Goal: Check status: Check status

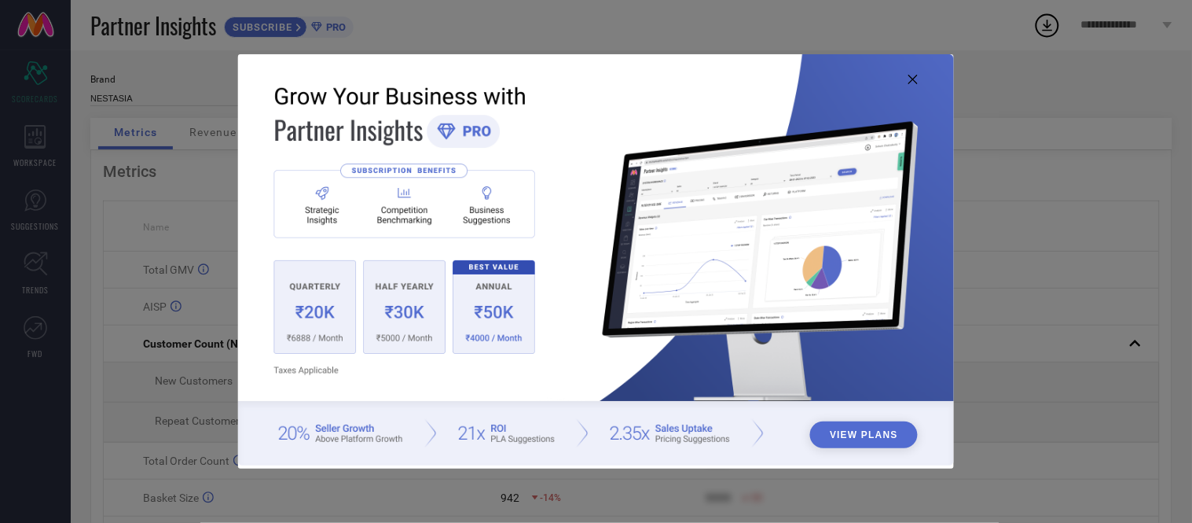
click at [913, 75] on icon at bounding box center [913, 79] width 9 height 9
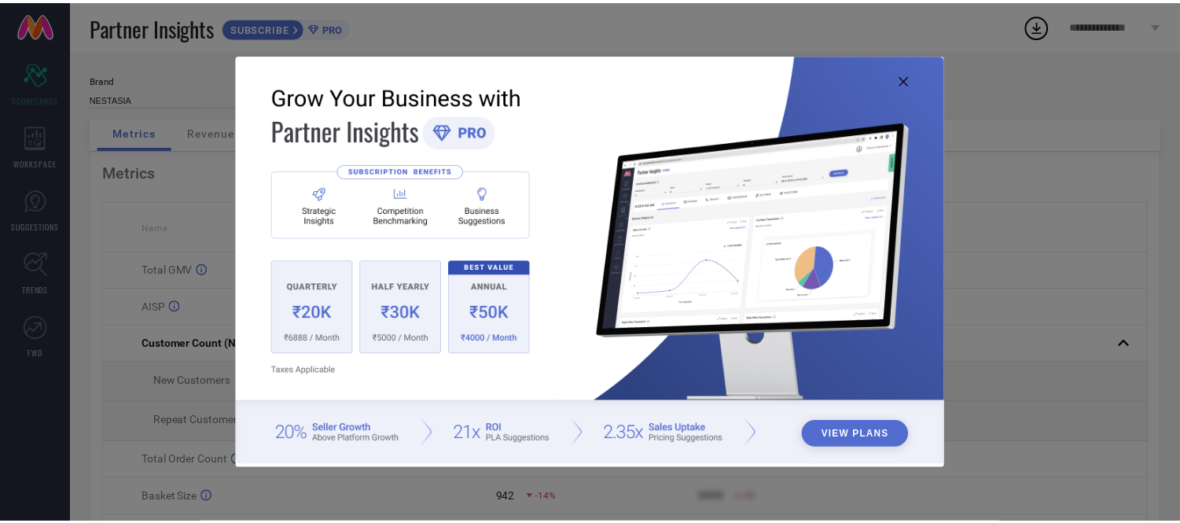
scroll to position [2, 0]
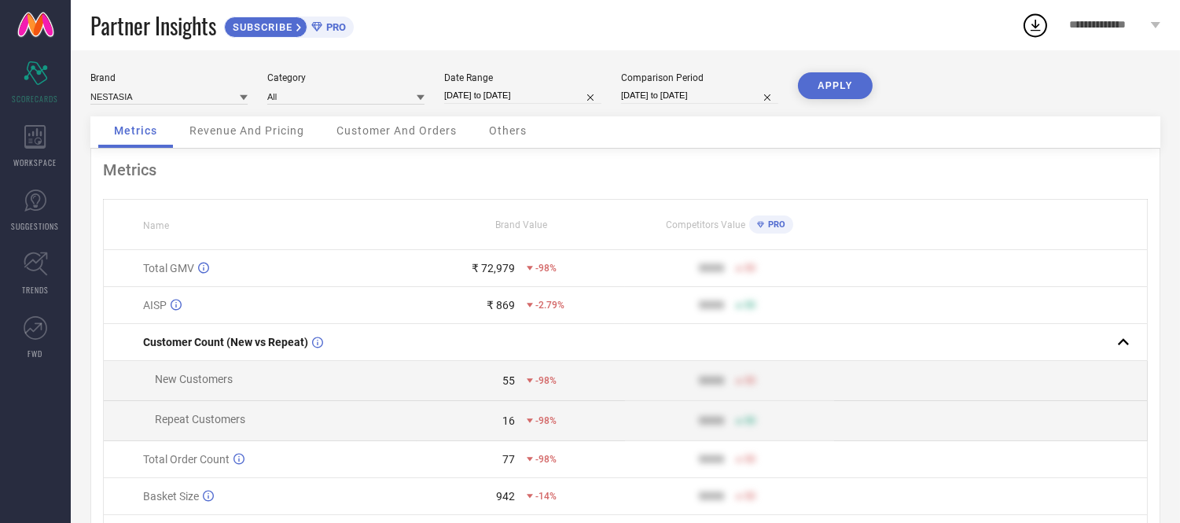
click at [552, 96] on input "[DATE] to [DATE]" at bounding box center [522, 95] width 157 height 17
select select "7"
select select "2025"
select select "8"
select select "2025"
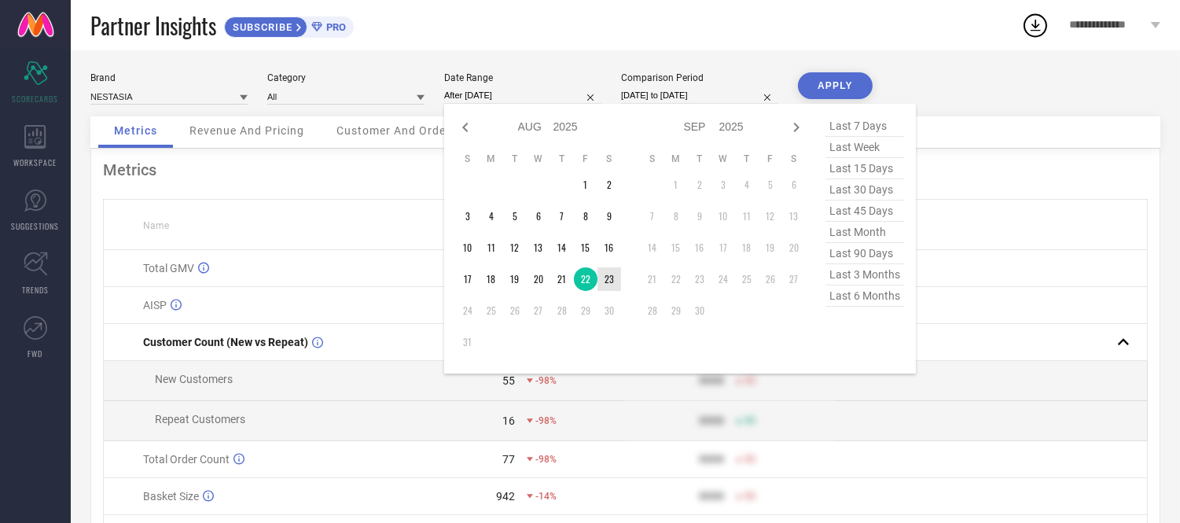
click at [608, 277] on td "23" at bounding box center [609, 279] width 24 height 24
type input "[DATE] to [DATE]"
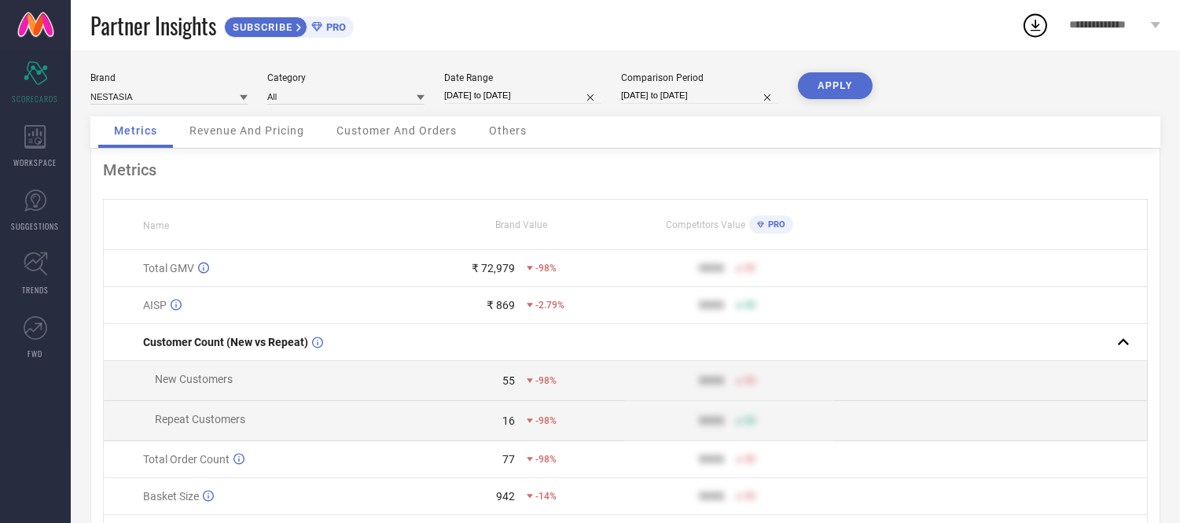
click at [837, 84] on button "APPLY" at bounding box center [835, 85] width 75 height 27
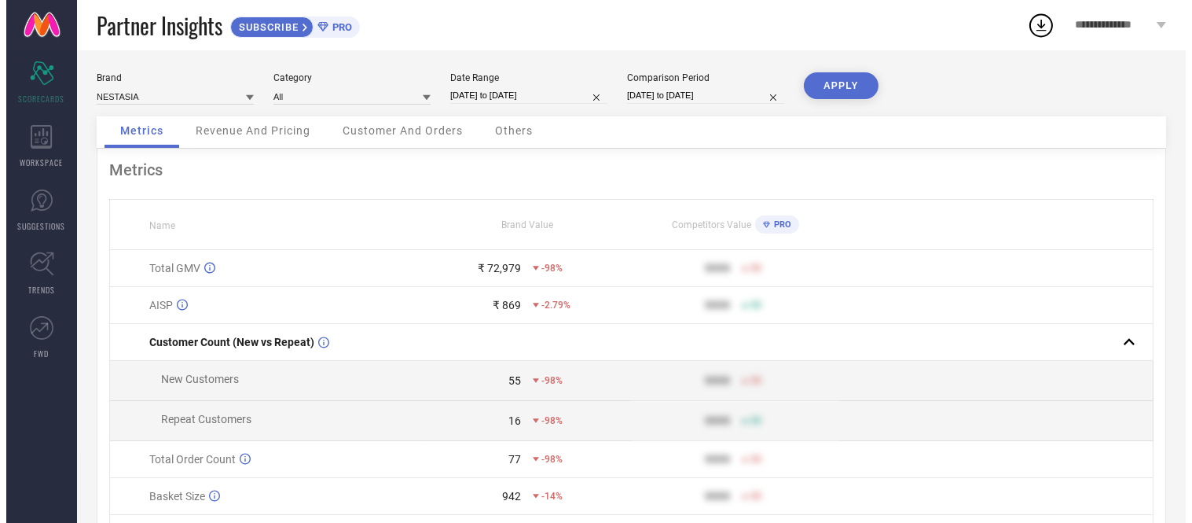
scroll to position [0, 0]
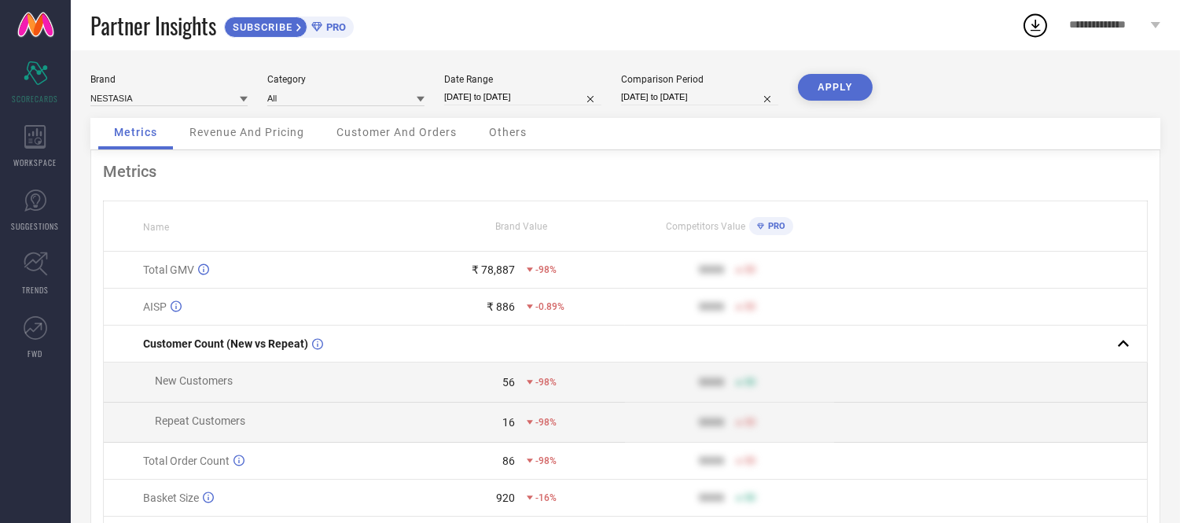
click at [499, 130] on span "Others" at bounding box center [508, 132] width 38 height 13
